Goal: Information Seeking & Learning: Learn about a topic

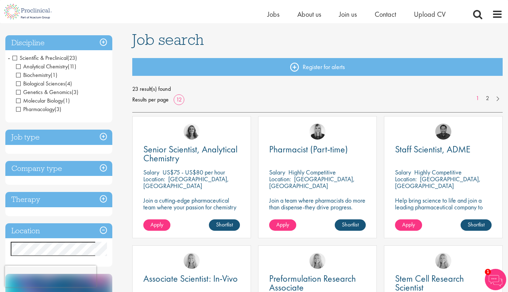
click at [20, 65] on span "Analytical Chemistry" at bounding box center [42, 66] width 52 height 7
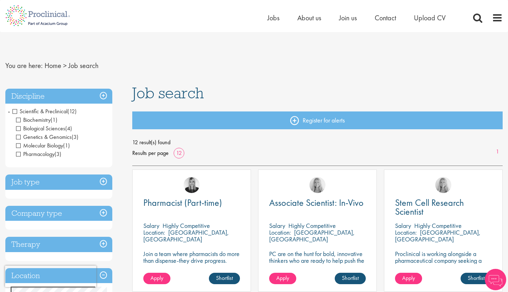
click at [20, 120] on span "Biochemistry" at bounding box center [33, 119] width 35 height 7
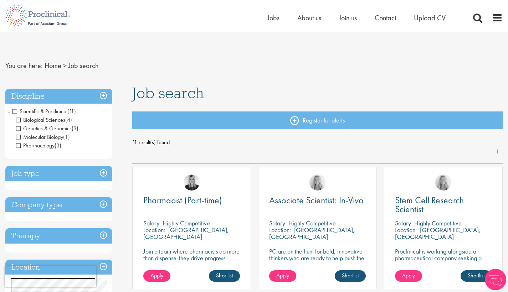
click at [18, 146] on span "Pharmacology" at bounding box center [35, 145] width 39 height 7
